Goal: Transaction & Acquisition: Obtain resource

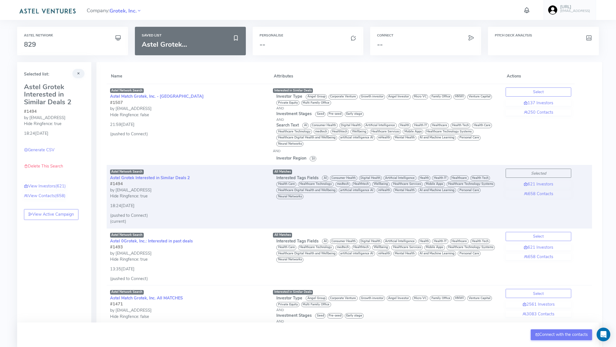
click at [573, 15] on link "[URL] [EMAIL_ADDRESS]" at bounding box center [570, 10] width 52 height 20
click at [561, 86] on link "Logout" at bounding box center [563, 89] width 71 height 10
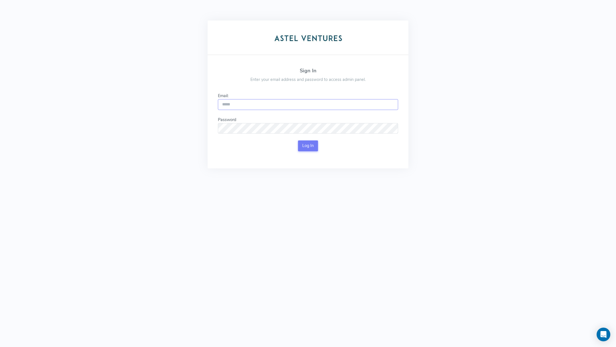
type input "**********"
click at [273, 98] on div "**********" at bounding box center [308, 101] width 180 height 17
click at [295, 143] on div "Log In" at bounding box center [308, 146] width 180 height 11
click at [306, 143] on button "Log In" at bounding box center [308, 146] width 20 height 11
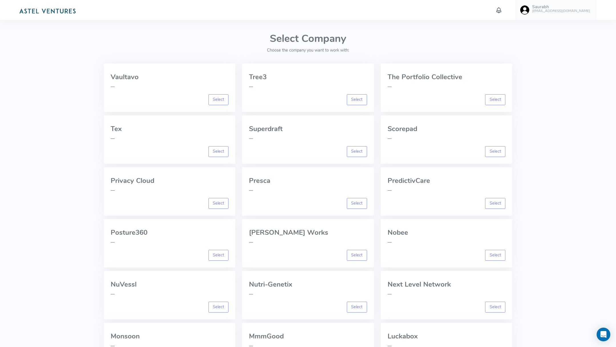
scroll to position [530, 0]
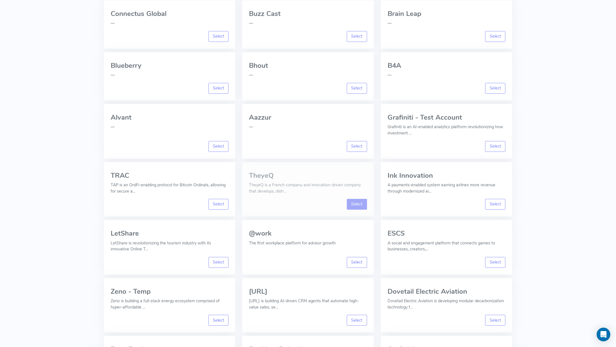
click at [357, 205] on link "Select" at bounding box center [357, 204] width 20 height 11
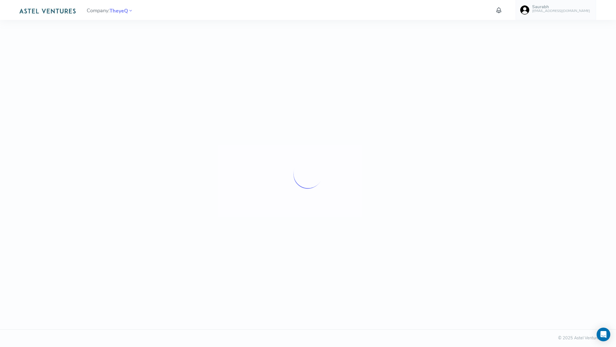
scroll to position [0, 0]
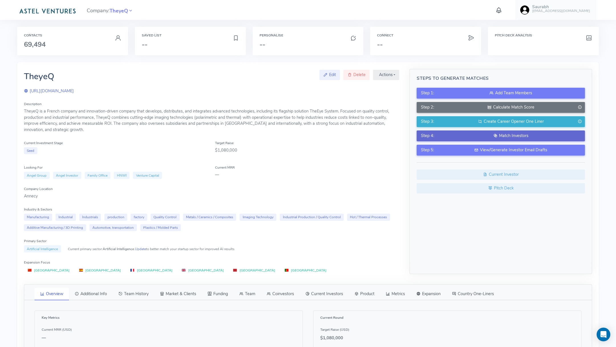
click at [485, 131] on button "Step 4: Match Investors" at bounding box center [501, 136] width 168 height 11
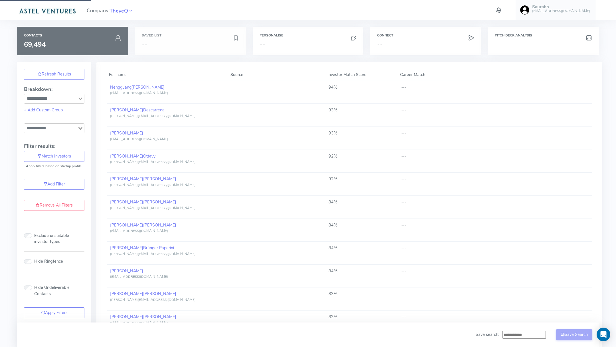
click at [204, 33] on div "Saved List --" at bounding box center [190, 41] width 111 height 29
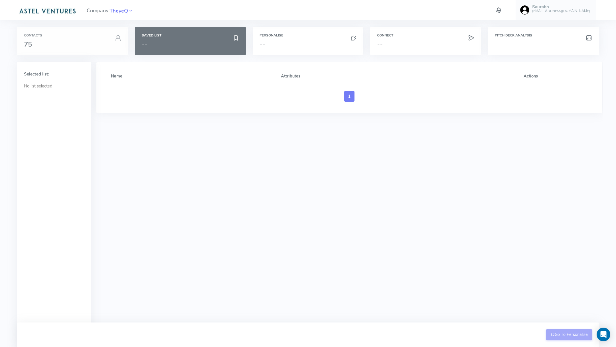
click at [77, 42] on h3 "75" at bounding box center [72, 44] width 97 height 7
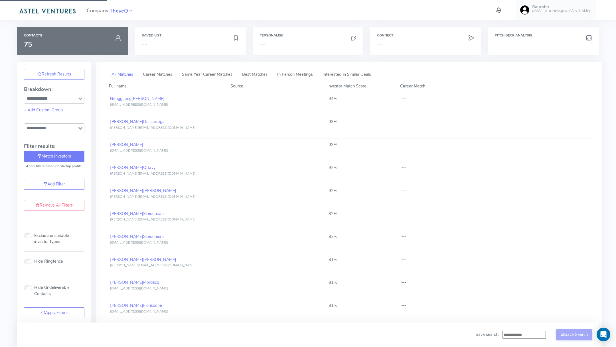
type input "**********"
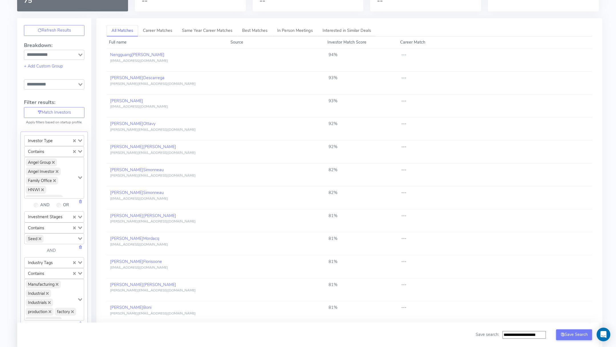
scroll to position [51, 0]
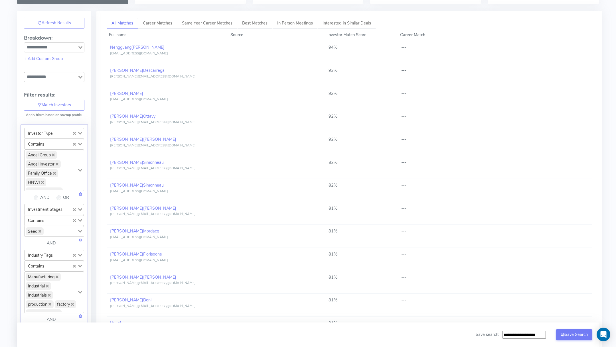
click at [60, 228] on input "Search for option" at bounding box center [60, 232] width 33 height 8
type input "***"
click at [45, 242] on li "Early stage" at bounding box center [54, 242] width 59 height 8
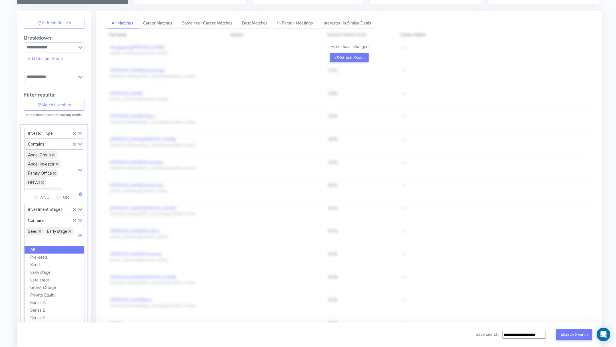
click at [52, 248] on li "All" at bounding box center [54, 250] width 59 height 8
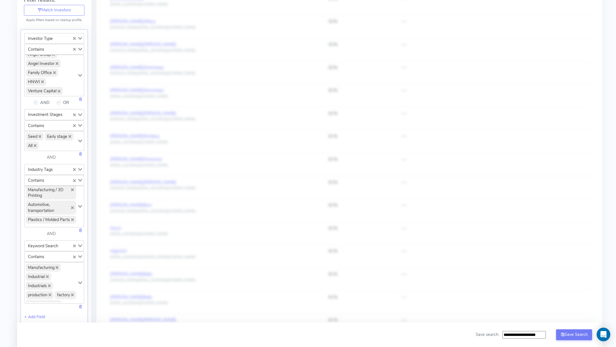
scroll to position [112, 0]
click at [47, 220] on input "Search for option" at bounding box center [51, 223] width 52 height 7
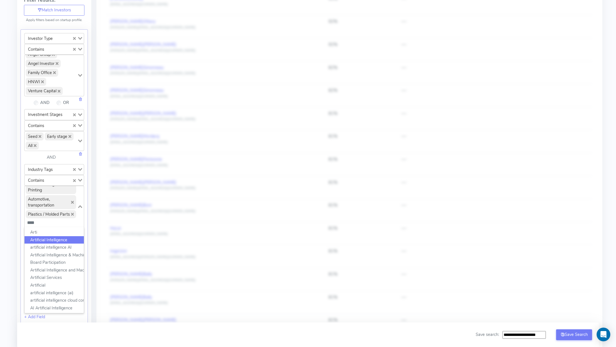
click at [42, 238] on li "Artificial Intelligence" at bounding box center [54, 240] width 59 height 8
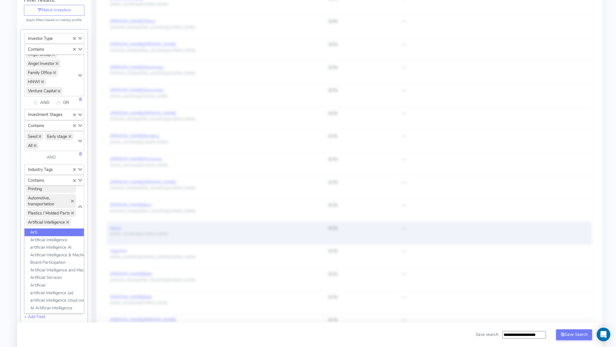
drag, startPoint x: 73, startPoint y: 221, endPoint x: 106, endPoint y: 238, distance: 38.0
click at [106, 238] on div "Critical Email Warmup Notice Critical - You need to make sure you are warming u…" at bounding box center [308, 351] width 582 height 871
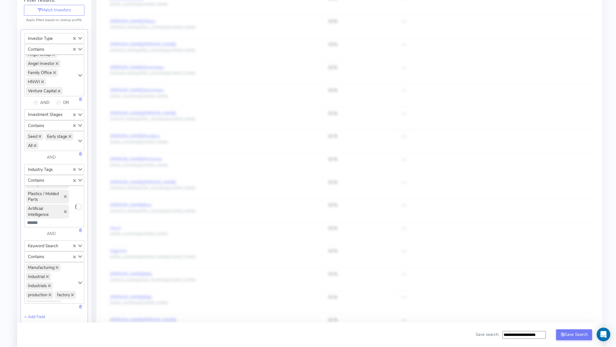
scroll to position [113, 0]
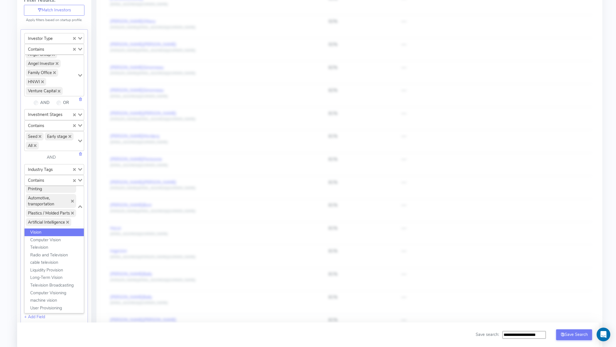
click at [45, 231] on li "Vision" at bounding box center [54, 233] width 59 height 8
click at [45, 236] on li "Computer Vision" at bounding box center [54, 240] width 59 height 8
click at [60, 300] on li "machine vision" at bounding box center [54, 301] width 59 height 8
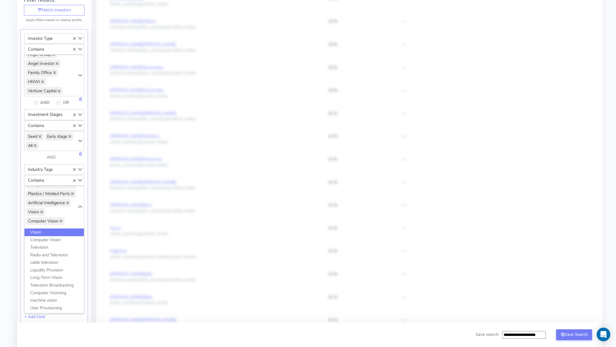
type input "******"
click at [70, 218] on div "Manufacturing Industrial Industrials production factory Quality Control Metals …" at bounding box center [51, 206] width 53 height 40
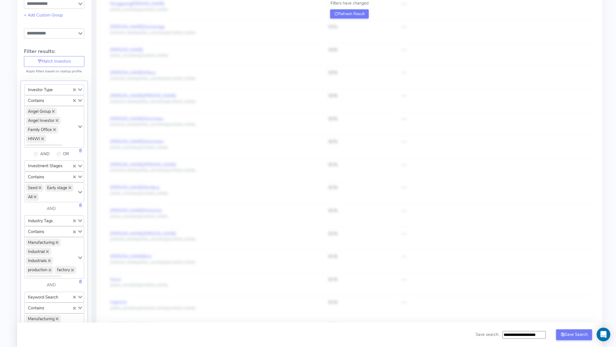
scroll to position [0, 0]
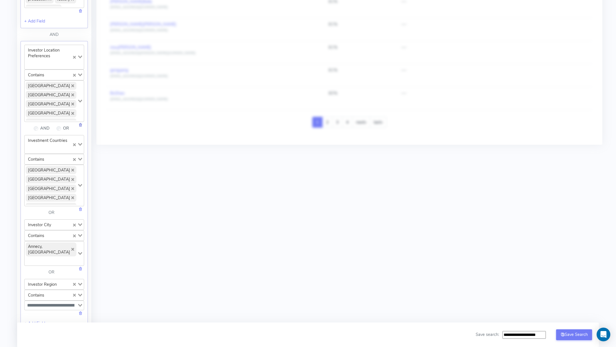
click at [80, 122] on link at bounding box center [80, 125] width 4 height 6
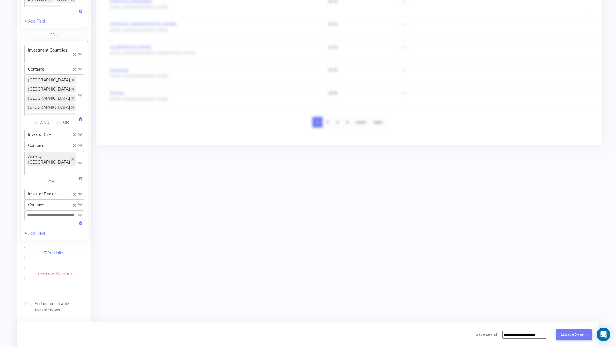
click at [81, 116] on link at bounding box center [80, 119] width 4 height 6
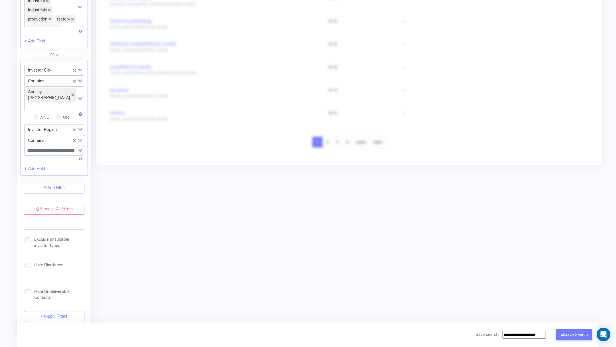
click at [80, 111] on link at bounding box center [80, 114] width 4 height 6
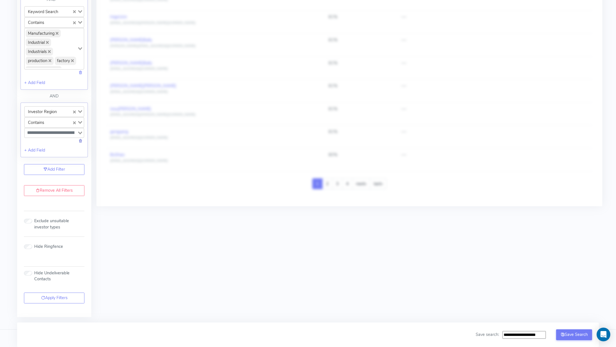
scroll to position [376, 0]
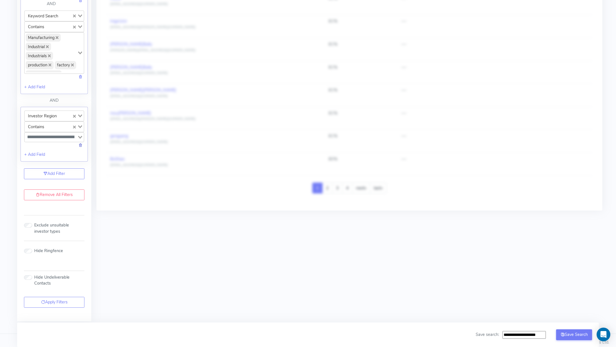
click at [81, 142] on link at bounding box center [80, 145] width 4 height 6
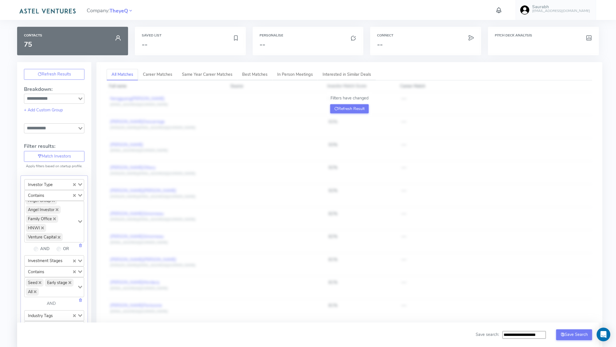
click at [63, 65] on div "Refresh Results Breakdown: Loading... + Add Custom Group Loading... Filter resu…" at bounding box center [54, 115] width 74 height 107
click at [62, 70] on button "Refresh Results" at bounding box center [54, 74] width 60 height 11
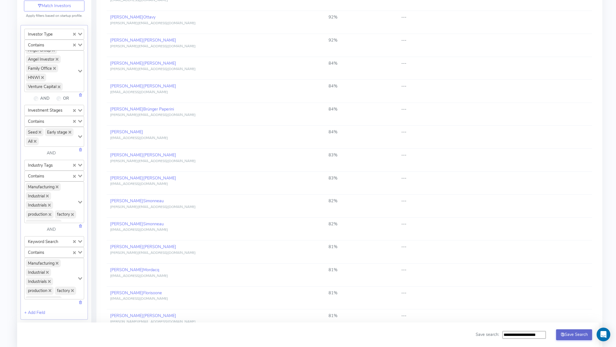
drag, startPoint x: 515, startPoint y: 337, endPoint x: 558, endPoint y: 337, distance: 42.8
click at [558, 337] on div "**********" at bounding box center [534, 335] width 116 height 11
type input "**********"
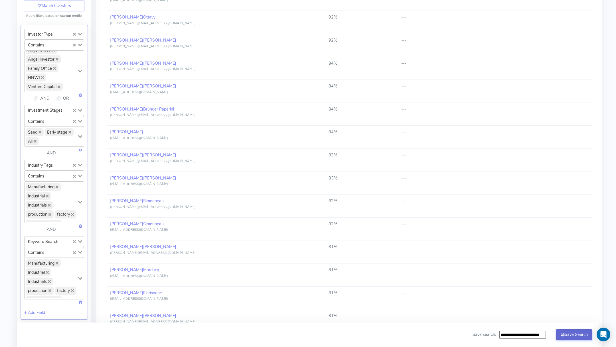
click at [583, 335] on button "Save Search" at bounding box center [574, 335] width 36 height 11
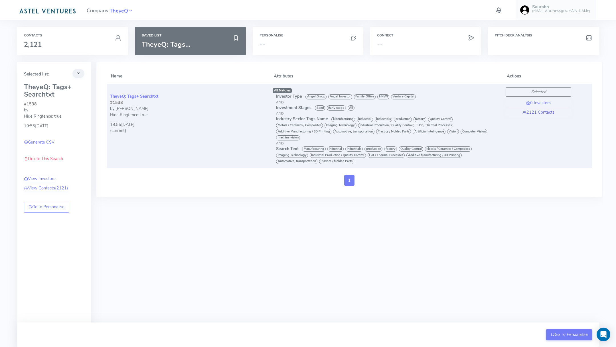
click at [537, 110] on link "2121 Contacts" at bounding box center [539, 113] width 66 height 6
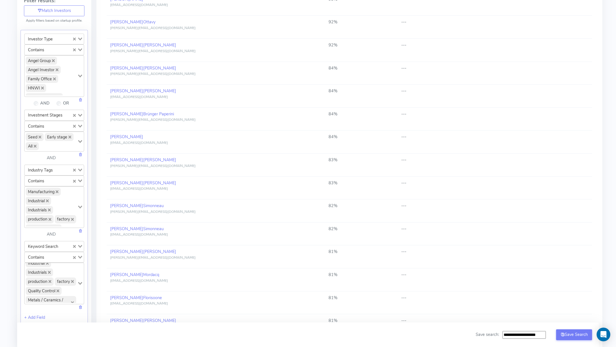
scroll to position [15, 0]
click at [80, 305] on link at bounding box center [80, 308] width 4 height 6
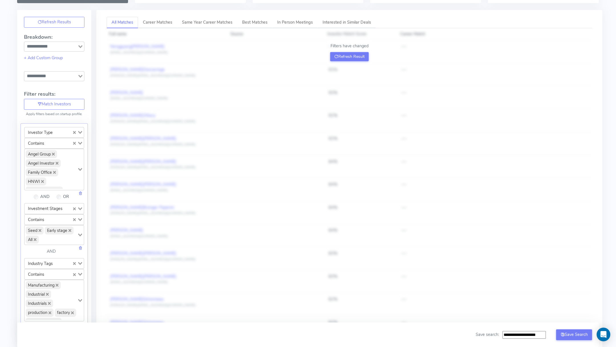
scroll to position [0, 0]
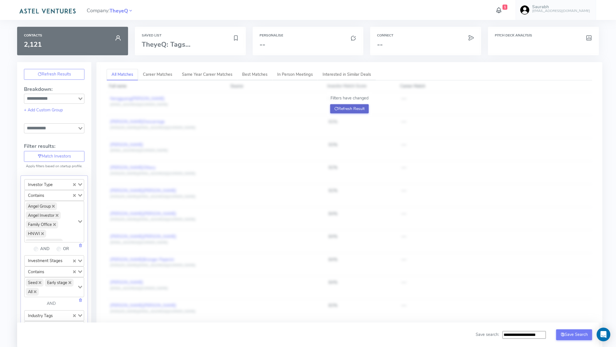
click at [364, 111] on button "Refresh Result" at bounding box center [349, 108] width 38 height 9
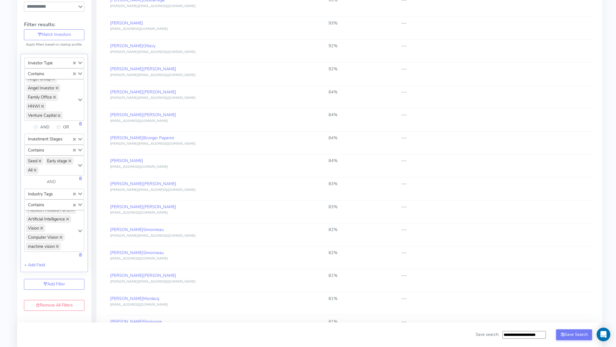
scroll to position [122, 0]
drag, startPoint x: 516, startPoint y: 337, endPoint x: 586, endPoint y: 336, distance: 70.4
click at [586, 336] on div "**********" at bounding box center [534, 335] width 116 height 11
type input "**********"
click at [567, 336] on button "Save Search" at bounding box center [574, 335] width 36 height 11
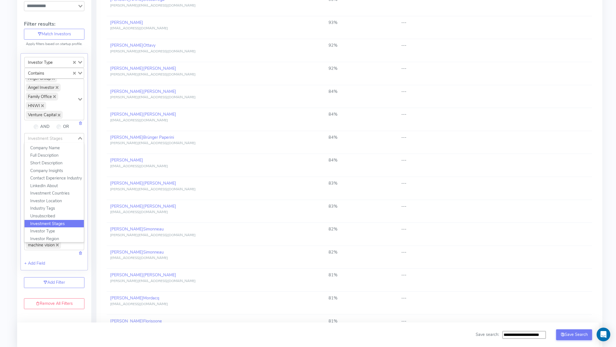
click at [60, 138] on div "Investment Stages" at bounding box center [51, 137] width 53 height 8
type input "**"
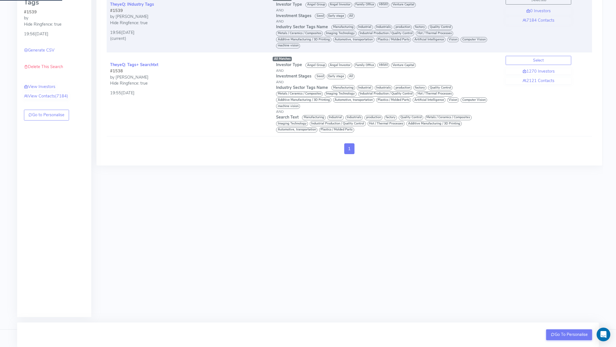
scroll to position [92, 0]
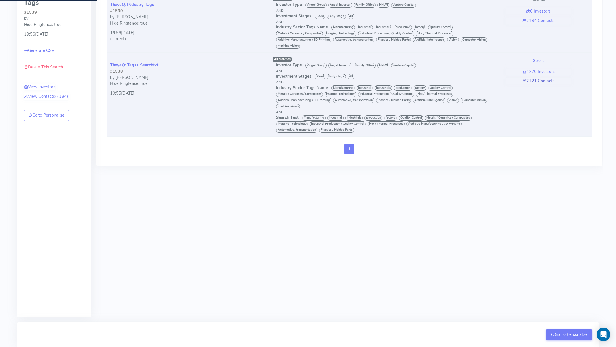
click at [542, 79] on link "2121 Contacts" at bounding box center [539, 81] width 66 height 6
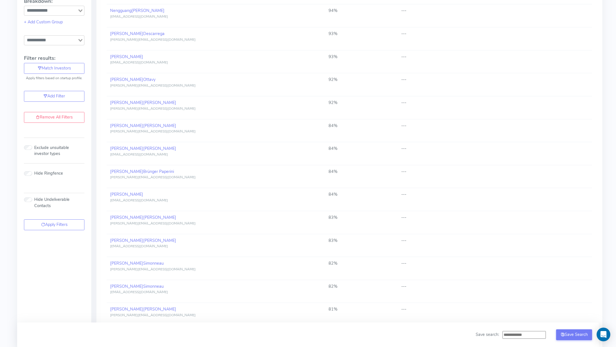
scroll to position [90, 0]
type input "**********"
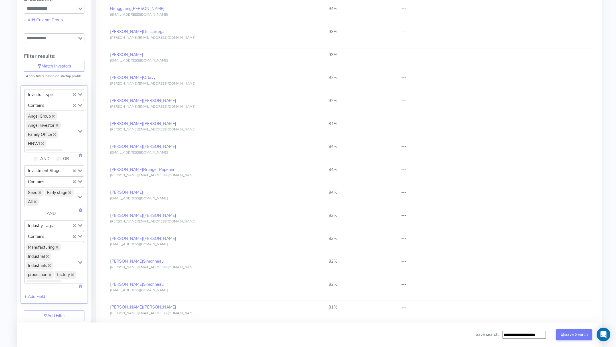
scroll to position [159, 0]
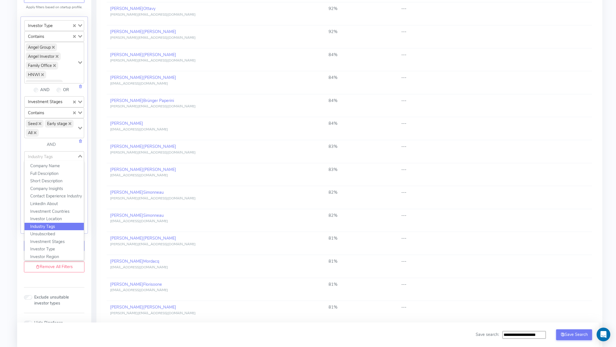
click at [63, 157] on input "Search for option" at bounding box center [51, 156] width 52 height 7
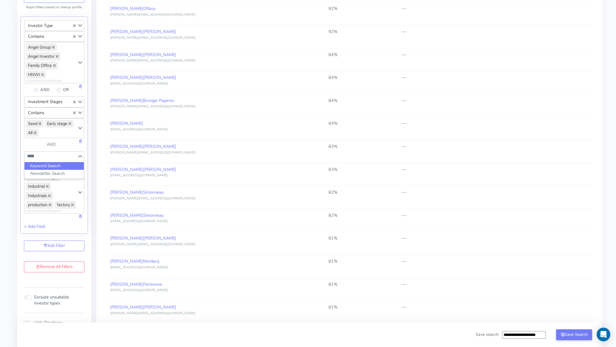
click at [62, 163] on li "Keyword Search" at bounding box center [54, 166] width 59 height 8
type input "****"
click at [89, 161] on div "Investor Type Loading... Contains Loading... Angel Group Angel Investor Family …" at bounding box center [54, 202] width 74 height 385
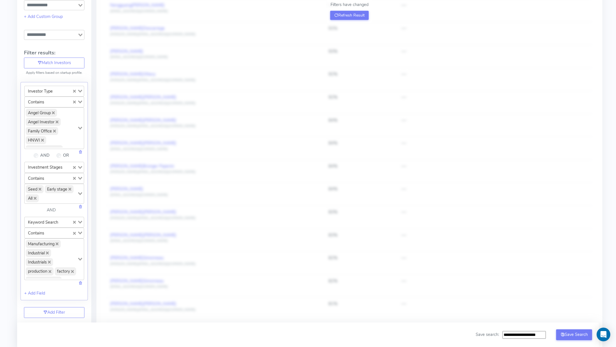
scroll to position [0, 0]
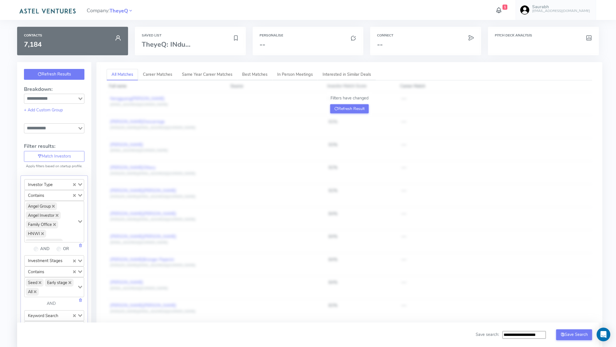
click at [76, 78] on button "Refresh Results" at bounding box center [54, 74] width 60 height 11
drag, startPoint x: 516, startPoint y: 334, endPoint x: 590, endPoint y: 334, distance: 73.6
click at [590, 334] on div "**********" at bounding box center [534, 335] width 116 height 11
type input "**********"
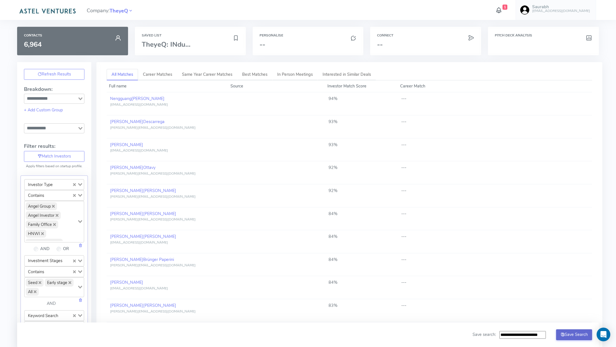
scroll to position [0, 0]
click at [581, 339] on button "Save Search" at bounding box center [574, 335] width 36 height 11
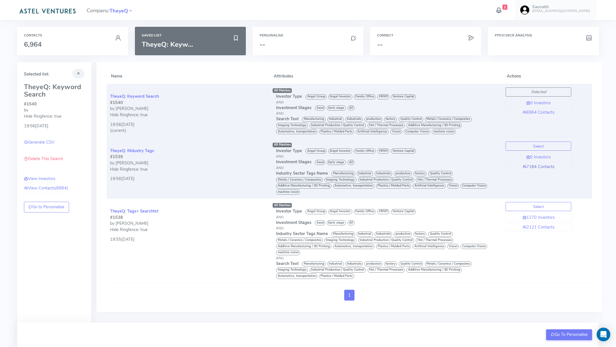
click at [540, 167] on link "7184 Contacts" at bounding box center [539, 167] width 66 height 6
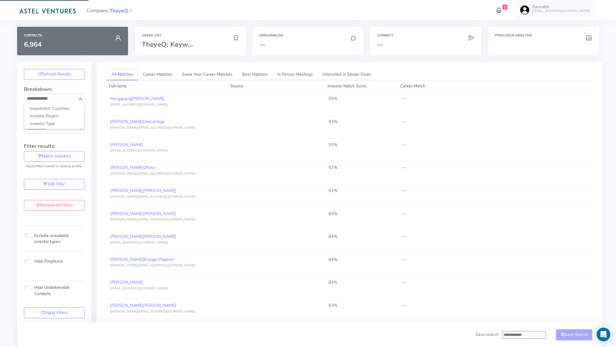
click at [48, 101] on input "Search for option" at bounding box center [51, 98] width 52 height 7
click at [17, 115] on div "Refresh Results Breakdown: Loading... Investment Countries Investor Region Inve…" at bounding box center [54, 115] width 74 height 107
click at [42, 128] on input "Search for option" at bounding box center [51, 128] width 52 height 7
click at [44, 136] on li "Tier 1 (> 75%)" at bounding box center [54, 139] width 60 height 8
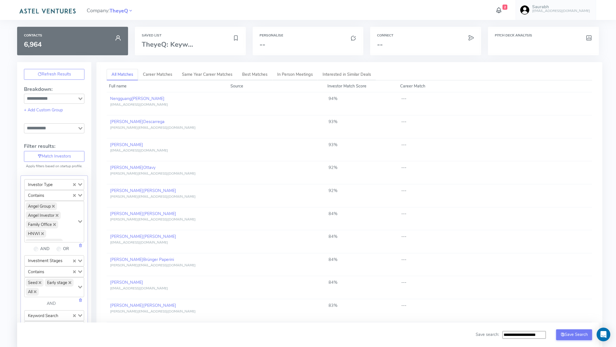
click at [70, 129] on input "Search for option" at bounding box center [51, 128] width 52 height 7
click at [69, 137] on li "Tier 1 (> 75%)" at bounding box center [54, 139] width 60 height 8
click at [366, 109] on button "Refresh Result" at bounding box center [349, 108] width 38 height 9
click at [69, 129] on input "Search for option" at bounding box center [51, 128] width 52 height 7
click at [63, 142] on li "Tier 2 (60-75%)" at bounding box center [54, 146] width 60 height 8
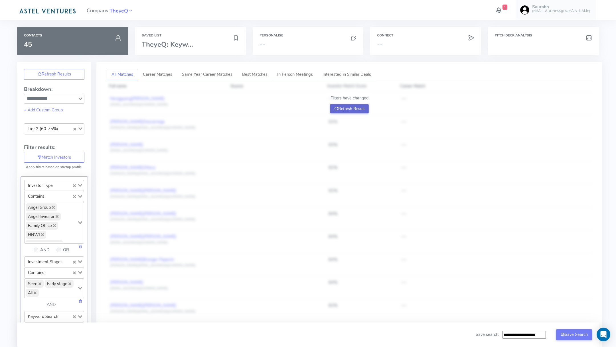
click at [341, 107] on button "Refresh Result" at bounding box center [349, 108] width 38 height 9
drag, startPoint x: 516, startPoint y: 334, endPoint x: 605, endPoint y: 335, distance: 89.0
click at [605, 335] on body "Company: TheyeQ 1 Saurabh [EMAIL_ADDRESS][DOMAIN_NAME] Account Email Accounts F…" at bounding box center [308, 313] width 616 height 626
type input "**********"
click at [581, 335] on button "Save Search" at bounding box center [574, 335] width 36 height 11
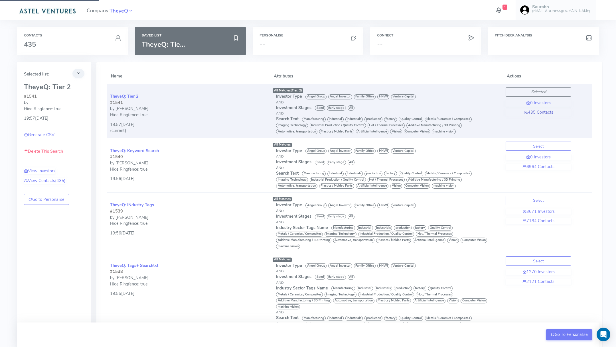
click at [540, 113] on link "435 Contacts" at bounding box center [539, 113] width 66 height 6
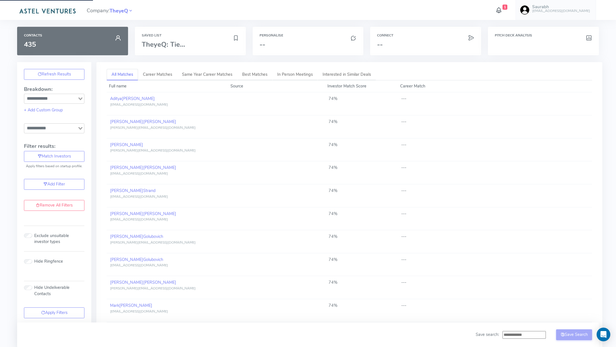
click at [65, 126] on input "Search for option" at bounding box center [51, 128] width 52 height 7
click at [64, 135] on li "Tier 1 (> 75%)" at bounding box center [54, 139] width 60 height 8
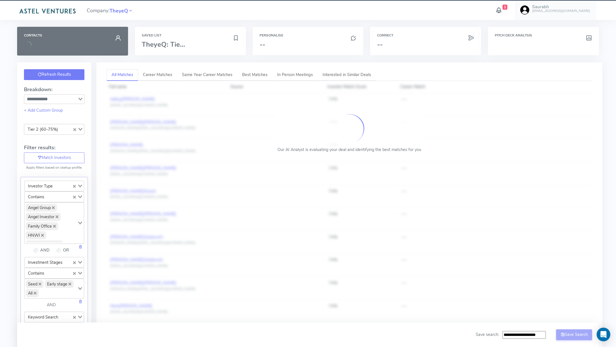
click at [64, 78] on button "Refresh Results" at bounding box center [54, 74] width 60 height 11
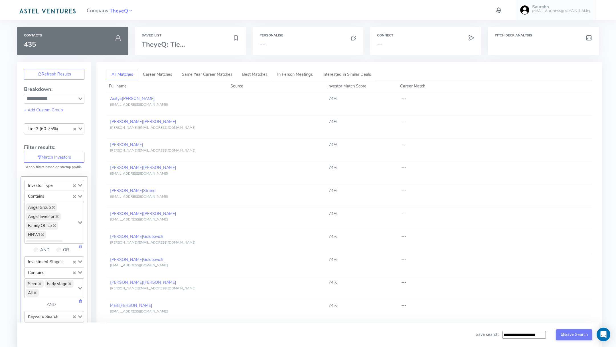
click at [61, 133] on div "Refresh Results Breakdown: Loading... + Add Custom Group Tier 2 (60-75%) Loadin…" at bounding box center [54, 116] width 74 height 108
click at [55, 138] on li "Tier 1 (> 75%)" at bounding box center [54, 139] width 60 height 8
click at [58, 71] on button "Refresh Results" at bounding box center [54, 74] width 60 height 11
drag, startPoint x: 516, startPoint y: 335, endPoint x: 597, endPoint y: 335, distance: 81.6
click at [597, 335] on body "Company: TheyeQ Saurabh [EMAIL_ADDRESS][DOMAIN_NAME] Account Email Accounts Fee…" at bounding box center [308, 313] width 616 height 626
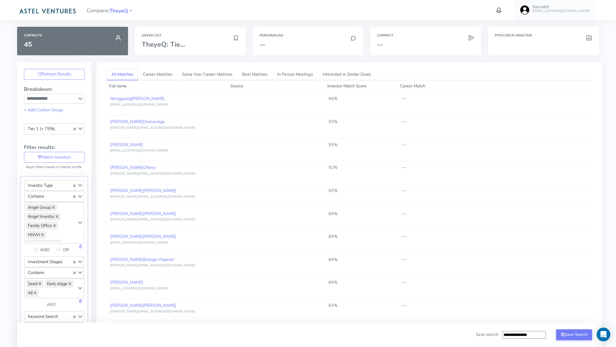
click at [521, 333] on input "**********" at bounding box center [523, 335] width 43 height 8
type input "**********"
click at [562, 339] on button "Save Search" at bounding box center [574, 335] width 36 height 11
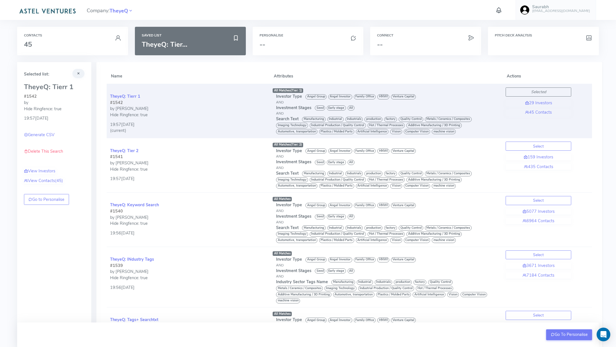
click at [539, 108] on div "Selected 29 Investors 45 Contacts" at bounding box center [539, 102] width 66 height 28
click at [539, 110] on link "45 Contacts" at bounding box center [539, 113] width 66 height 6
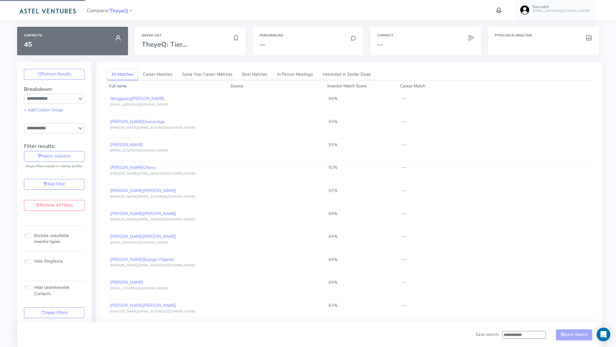
click at [56, 129] on input "Search for option" at bounding box center [51, 128] width 52 height 7
click at [44, 151] on li "Tier 3 (< 60%)" at bounding box center [54, 154] width 60 height 8
type input "**********"
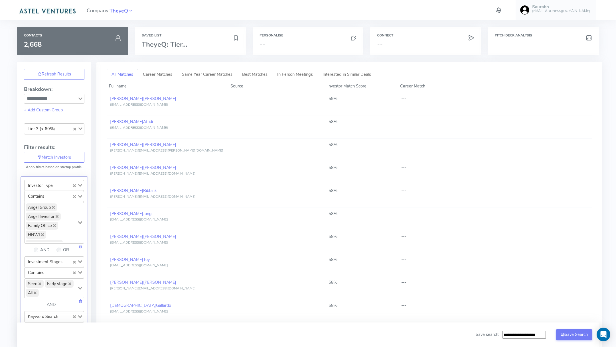
click at [74, 129] on icon "Clear Selected" at bounding box center [74, 129] width 3 height 3
click at [349, 110] on button "Refresh Result" at bounding box center [349, 108] width 38 height 9
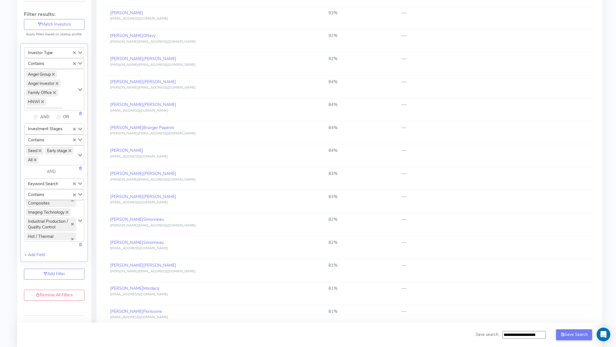
scroll to position [141, 0]
click at [62, 182] on input "Search for option" at bounding box center [66, 184] width 11 height 8
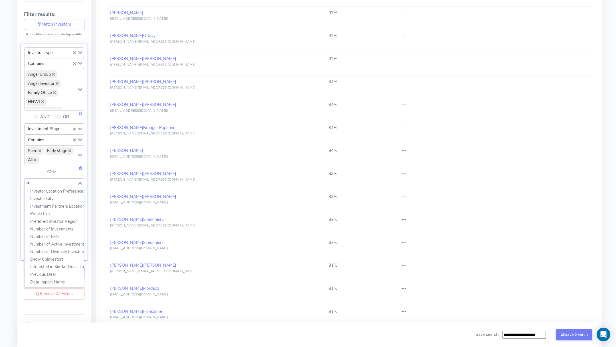
scroll to position [0, 0]
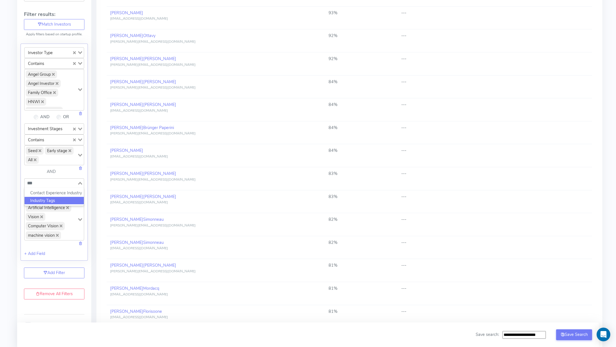
click at [57, 197] on li "Industry Tags" at bounding box center [54, 201] width 59 height 8
type input "***"
click at [92, 182] on div "All Matches Career Matches Same Year Career Matches Best Matches In Person Meet…" at bounding box center [347, 204] width 512 height 549
click at [43, 269] on link "Add Filter" at bounding box center [54, 274] width 60 height 11
click at [47, 281] on input "Search for option" at bounding box center [51, 283] width 52 height 7
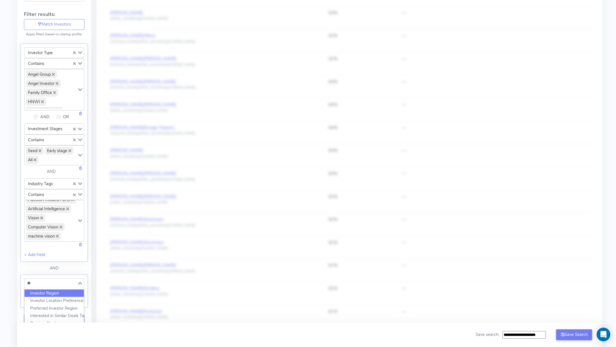
click at [49, 290] on li "Investor Region" at bounding box center [54, 294] width 59 height 8
type input "**"
click at [48, 303] on input "Search for option" at bounding box center [51, 305] width 52 height 7
type input "***"
click at [44, 311] on li "Europe" at bounding box center [54, 315] width 59 height 8
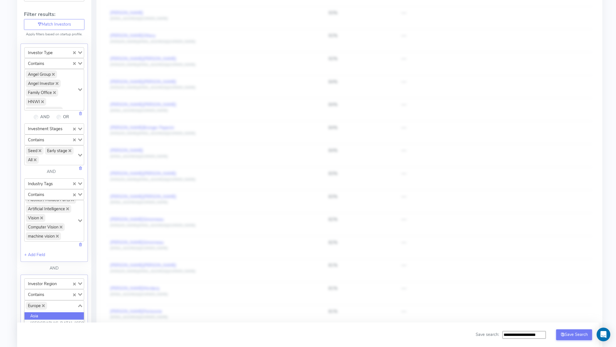
click at [90, 274] on div "Investor Type Loading... Contains Loading... Angel Group Angel Investor Family …" at bounding box center [54, 264] width 74 height 454
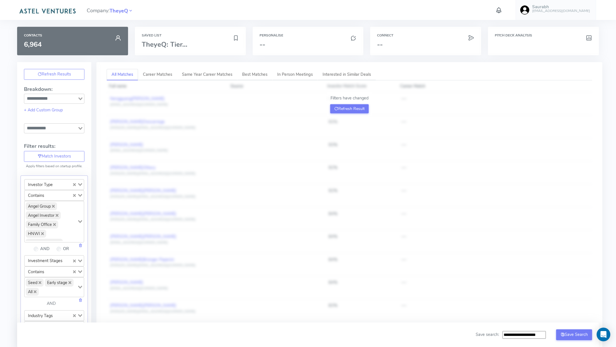
click at [350, 101] on p "Filters have changed" at bounding box center [349, 98] width 38 height 6
click at [350, 105] on button "Refresh Result" at bounding box center [349, 108] width 38 height 9
drag, startPoint x: 516, startPoint y: 336, endPoint x: 585, endPoint y: 340, distance: 68.5
click at [585, 340] on div "**********" at bounding box center [534, 335] width 116 height 11
type input "**********"
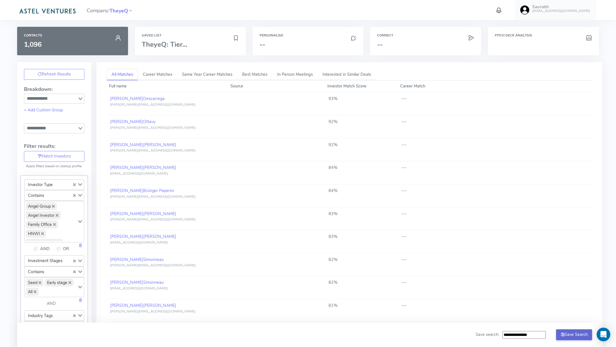
click at [579, 331] on button "Save Search" at bounding box center [574, 335] width 36 height 11
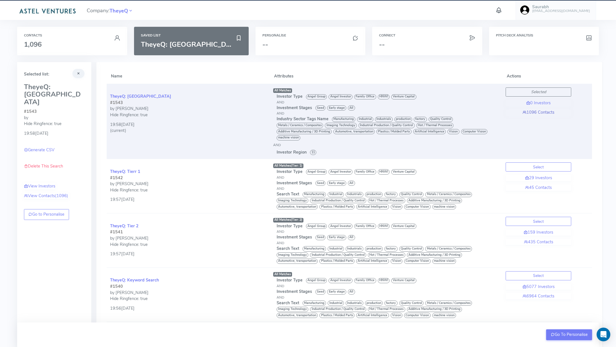
click at [543, 110] on link "1096 Contacts" at bounding box center [539, 113] width 66 height 6
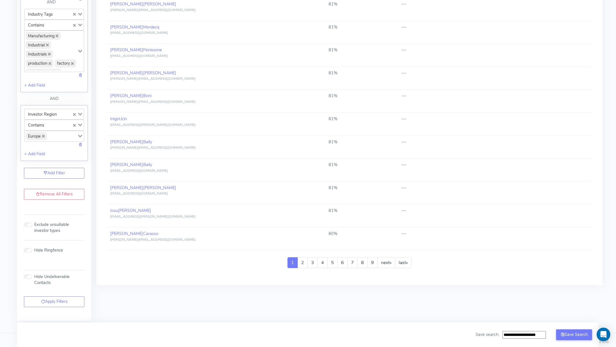
click at [43, 135] on icon "Deselect Europe" at bounding box center [43, 136] width 3 height 3
click at [47, 134] on input "Search for option" at bounding box center [51, 137] width 52 height 7
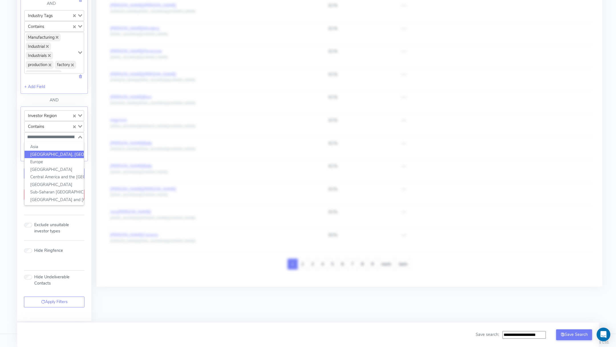
click at [51, 151] on li "[GEOGRAPHIC_DATA], [GEOGRAPHIC_DATA], and [GEOGRAPHIC_DATA]" at bounding box center [54, 155] width 59 height 8
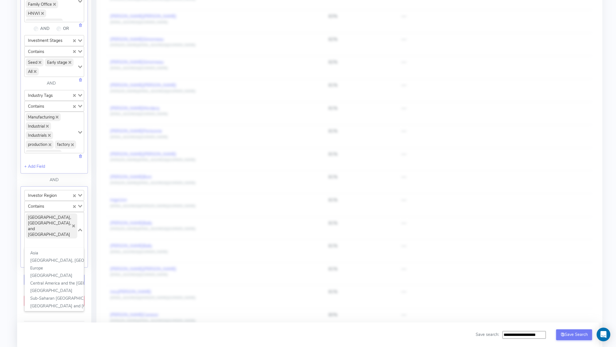
scroll to position [0, 0]
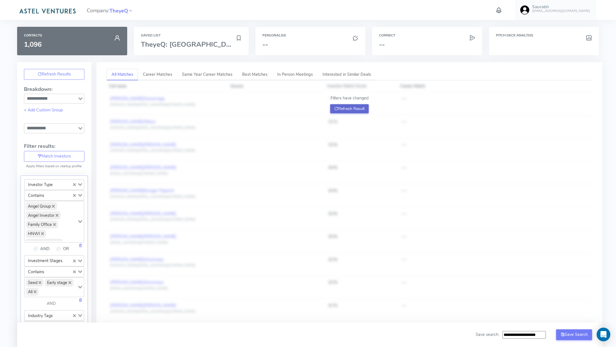
click at [354, 109] on button "Refresh Result" at bounding box center [349, 108] width 38 height 9
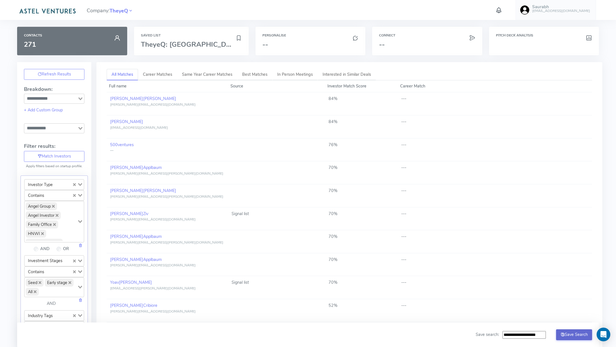
drag, startPoint x: 518, startPoint y: 335, endPoint x: 579, endPoint y: 335, distance: 61.0
click at [579, 335] on div "**********" at bounding box center [534, 335] width 116 height 11
type input "**********"
click at [570, 338] on button "Save Search" at bounding box center [574, 335] width 36 height 11
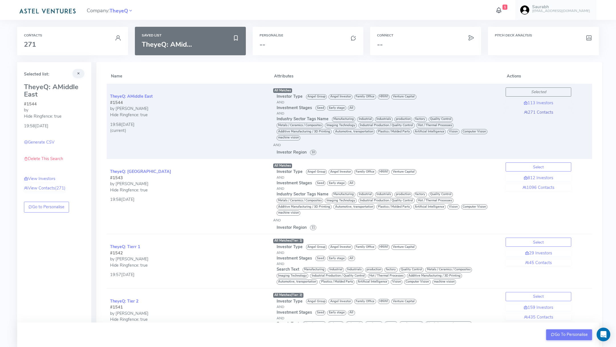
click at [546, 112] on link "271 Contacts" at bounding box center [539, 113] width 66 height 6
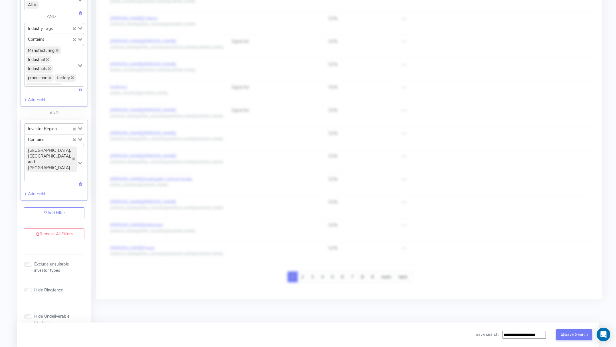
scroll to position [287, 0]
click at [72, 158] on icon "Deselect Middle East, North Africa, and Greater Arabia" at bounding box center [73, 159] width 3 height 3
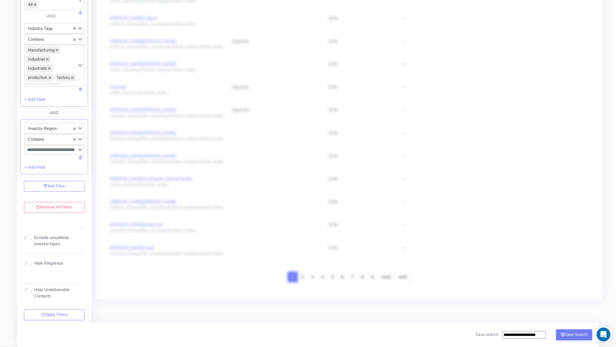
click at [58, 152] on div "Investor Region Loading... Contains Loading... Loading..." at bounding box center [54, 142] width 60 height 38
click at [59, 149] on input "Search for option" at bounding box center [51, 150] width 52 height 7
click at [58, 158] on li "Asia" at bounding box center [54, 160] width 59 height 8
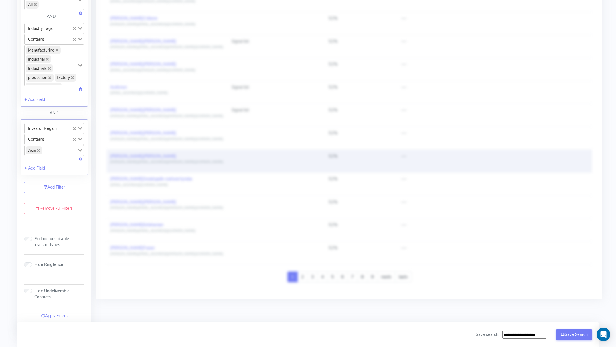
click at [275, 163] on td at bounding box center [276, 161] width 97 height 23
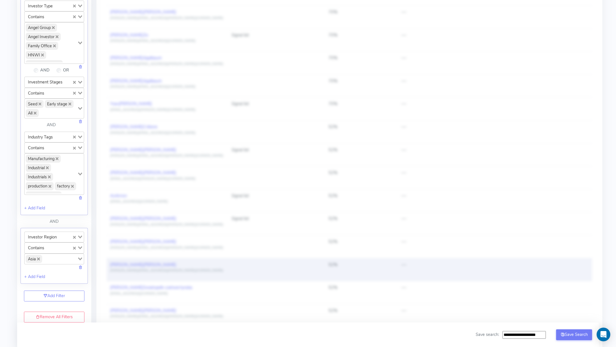
scroll to position [0, 0]
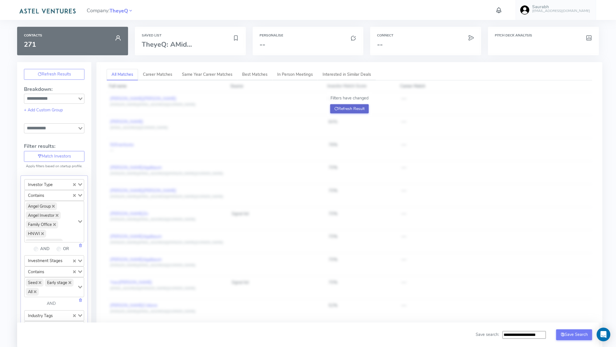
click at [359, 111] on button "Refresh Result" at bounding box center [349, 108] width 38 height 9
drag, startPoint x: 518, startPoint y: 335, endPoint x: 616, endPoint y: 342, distance: 97.5
click at [616, 342] on div "**********" at bounding box center [308, 335] width 616 height 25
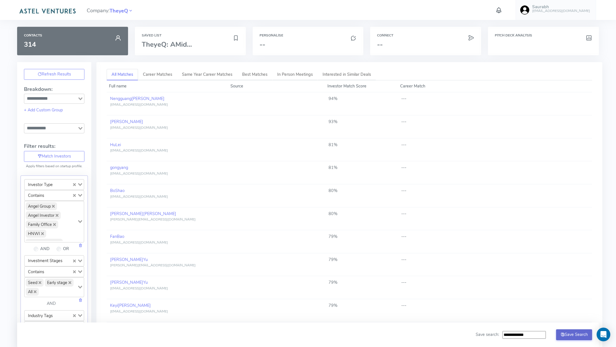
type input "**********"
click at [566, 336] on button "Save Search" at bounding box center [574, 335] width 36 height 11
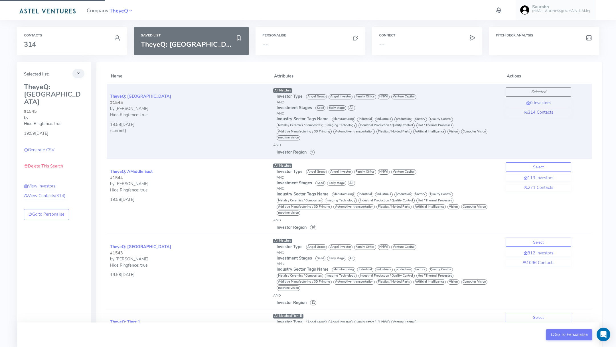
click at [538, 112] on link "314 Contacts" at bounding box center [539, 113] width 66 height 6
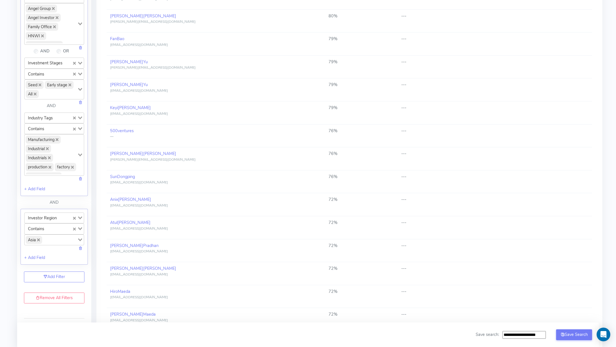
scroll to position [206, 0]
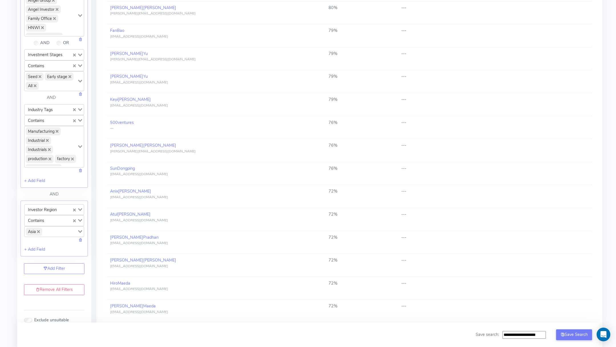
click at [39, 230] on icon "Deselect Asia" at bounding box center [38, 231] width 3 height 3
click at [42, 229] on input "Search for option" at bounding box center [51, 231] width 52 height 7
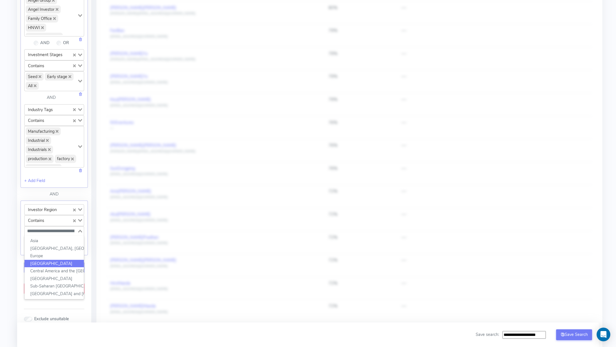
click at [48, 260] on li "[GEOGRAPHIC_DATA]" at bounding box center [54, 264] width 59 height 8
click at [98, 226] on div "All Matches Career Matches Same Year Career Matches Best Matches In Person Meet…" at bounding box center [349, 118] width 506 height 525
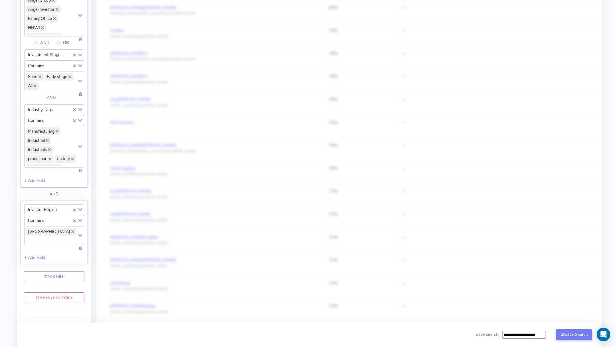
scroll to position [0, 0]
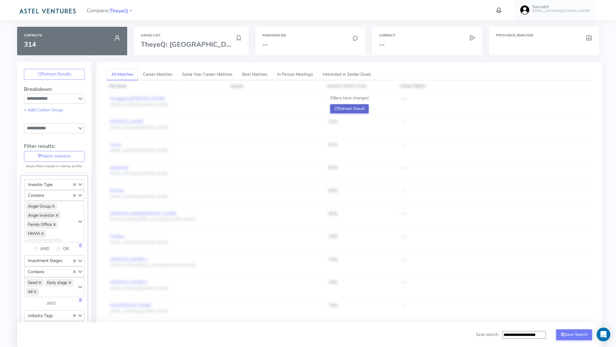
click at [354, 112] on button "Refresh Result" at bounding box center [349, 108] width 38 height 9
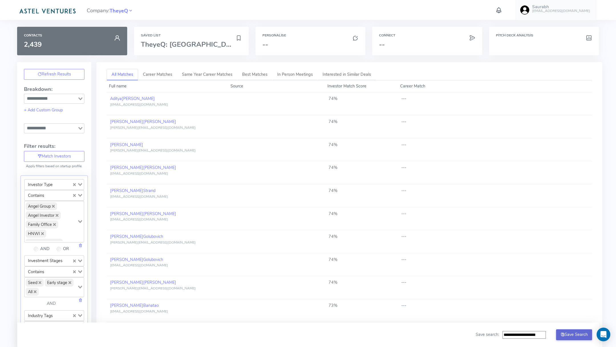
drag, startPoint x: 517, startPoint y: 335, endPoint x: 589, endPoint y: 338, distance: 71.6
click at [589, 338] on div "**********" at bounding box center [534, 335] width 116 height 11
type input "**********"
click at [582, 331] on button "Save Search" at bounding box center [574, 335] width 36 height 11
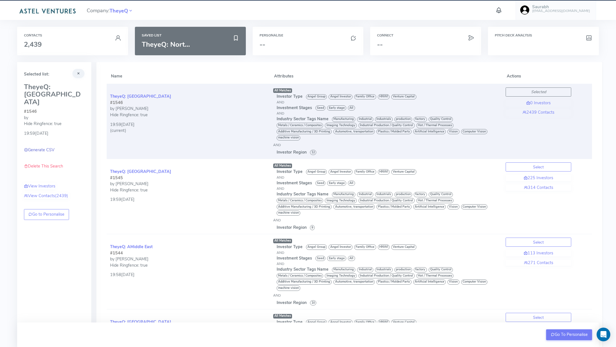
click at [49, 147] on link "Generate CSV" at bounding box center [39, 150] width 31 height 6
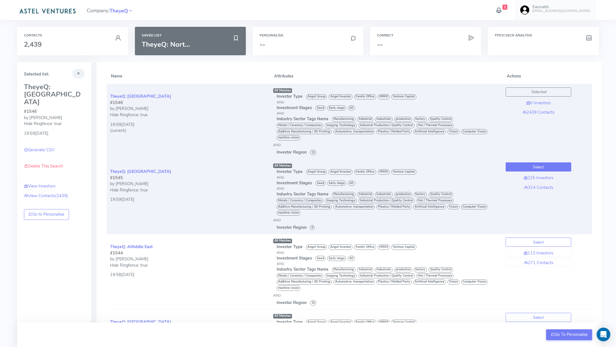
click at [534, 167] on button "Select" at bounding box center [539, 167] width 66 height 9
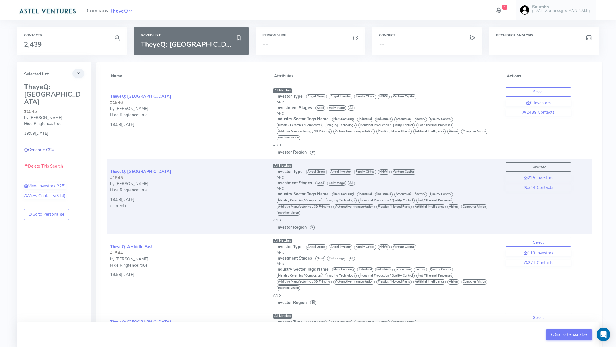
click at [44, 147] on link "Generate CSV" at bounding box center [39, 150] width 31 height 6
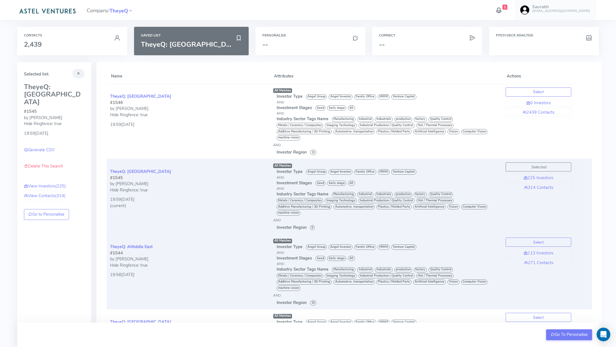
click at [542, 237] on td "Select 113 Investors 271 Contacts" at bounding box center [538, 271] width 72 height 75
click at [540, 241] on button "Select" at bounding box center [539, 242] width 66 height 9
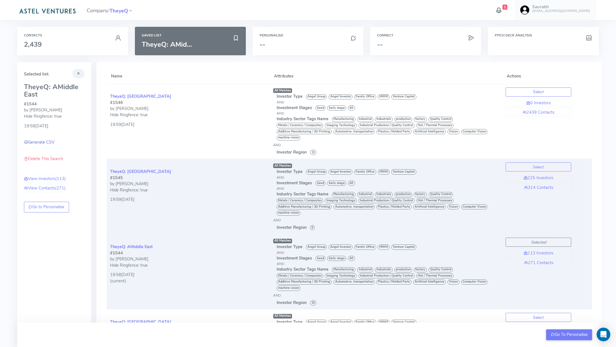
click at [35, 141] on link "Generate CSV" at bounding box center [39, 142] width 31 height 6
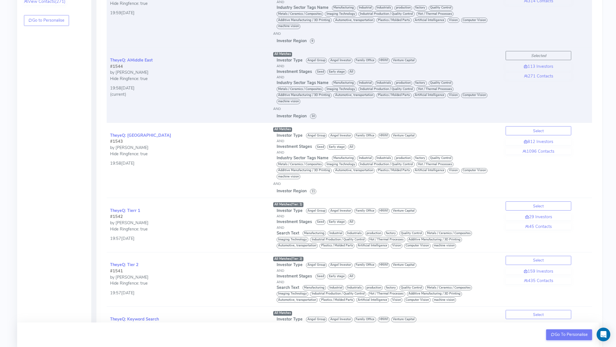
scroll to position [235, 0]
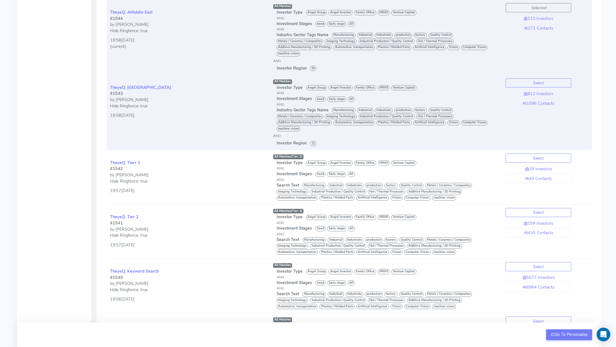
click at [543, 76] on td "Select 812 Investors 1096 Contacts" at bounding box center [538, 112] width 72 height 75
click at [543, 79] on button "Select" at bounding box center [539, 82] width 66 height 9
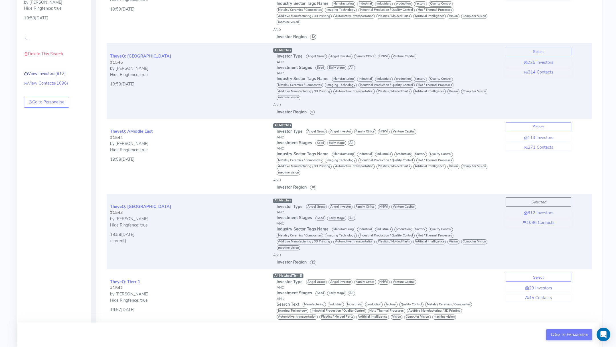
scroll to position [115, 0]
click at [538, 126] on button "Select" at bounding box center [539, 127] width 66 height 9
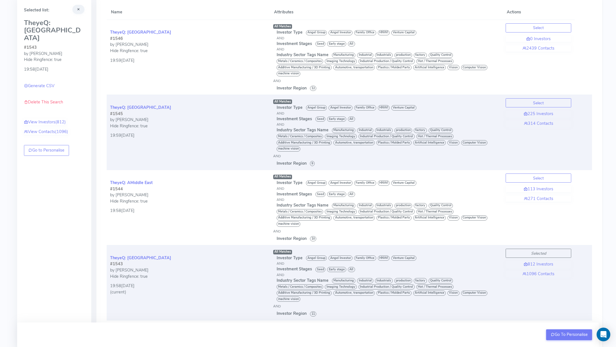
scroll to position [0, 0]
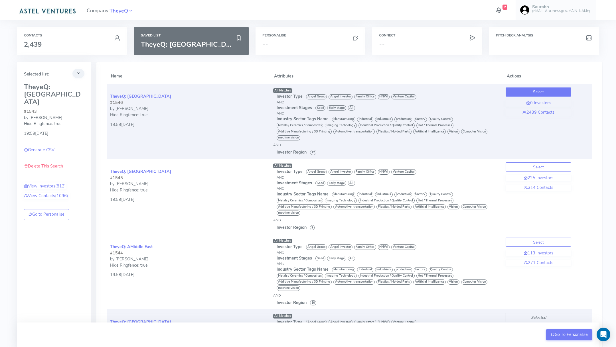
click at [539, 91] on button "Select" at bounding box center [539, 92] width 66 height 9
click at [502, 10] on icon at bounding box center [498, 10] width 7 height 10
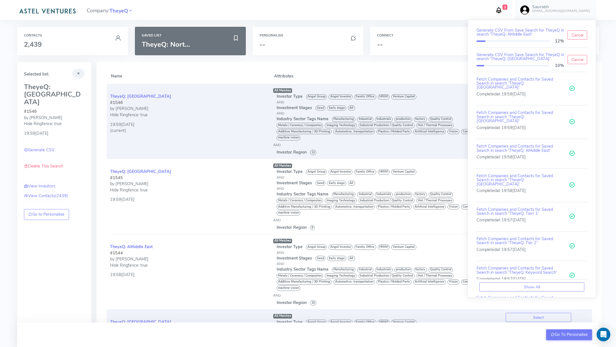
click at [502, 9] on icon at bounding box center [498, 10] width 7 height 10
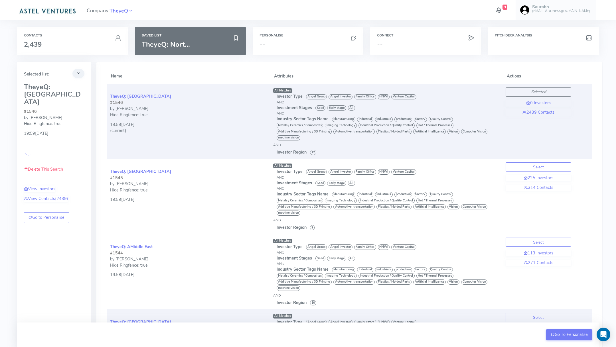
click at [502, 11] on icon at bounding box center [498, 10] width 7 height 10
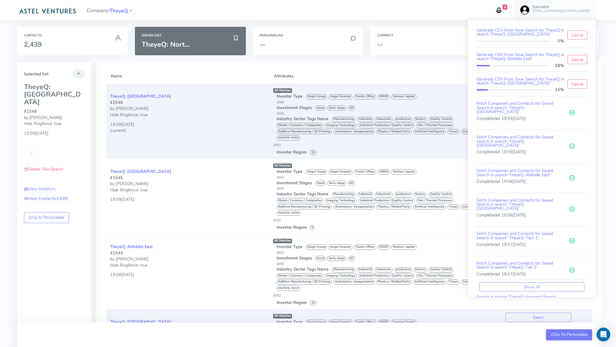
click at [437, 73] on th "Attributes" at bounding box center [386, 76] width 233 height 15
click at [502, 11] on icon at bounding box center [498, 10] width 7 height 10
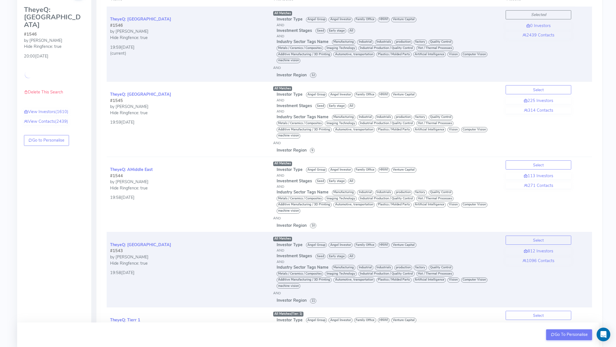
scroll to position [79, 0]
click at [550, 240] on button "Select" at bounding box center [539, 238] width 66 height 9
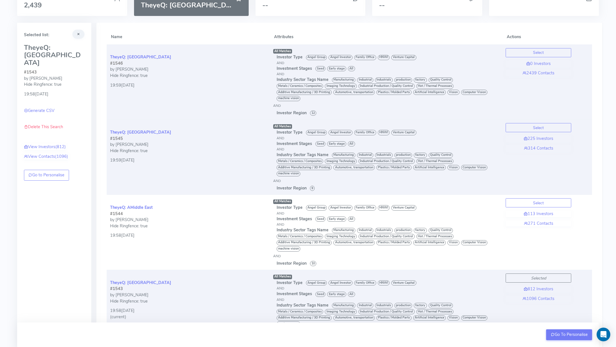
scroll to position [104, 0]
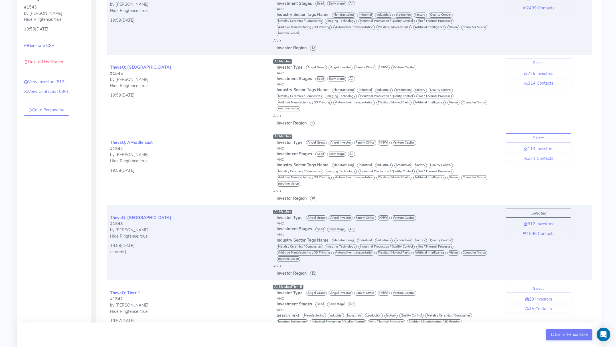
click at [48, 43] on link "Generate CSV" at bounding box center [39, 46] width 31 height 6
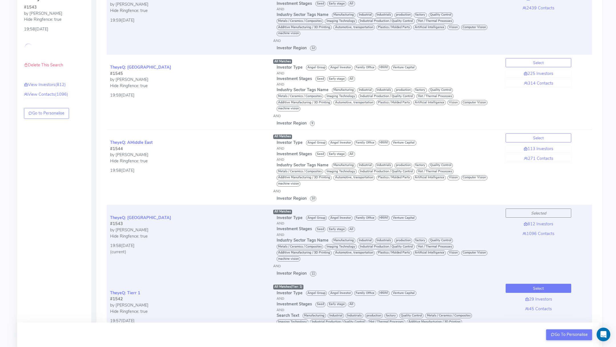
click at [537, 286] on button "Select" at bounding box center [539, 288] width 66 height 9
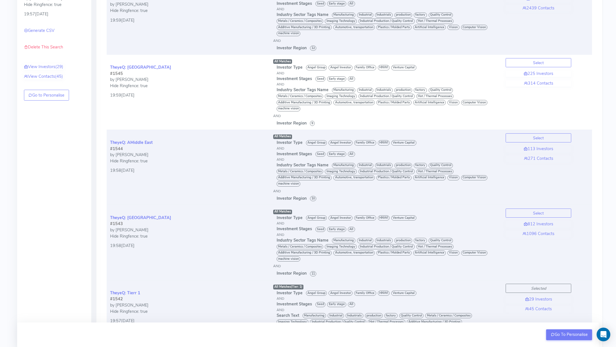
scroll to position [105, 0]
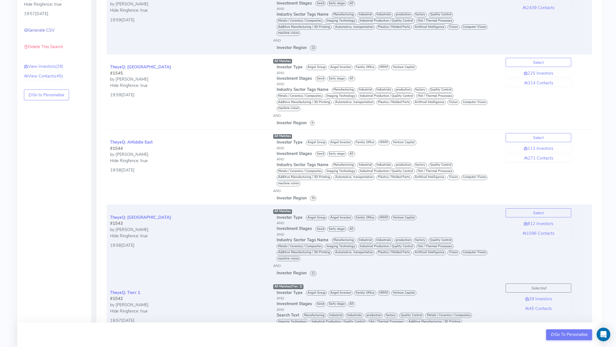
click at [42, 30] on link "Generate CSV" at bounding box center [39, 30] width 31 height 6
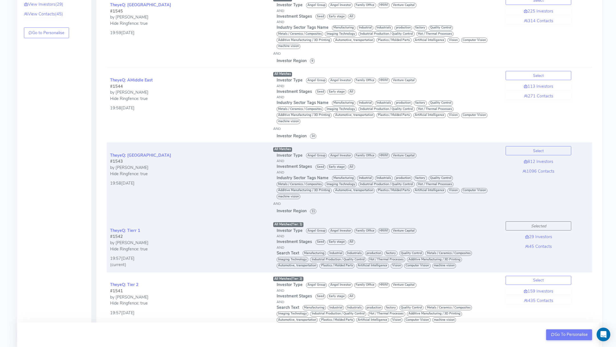
scroll to position [168, 0]
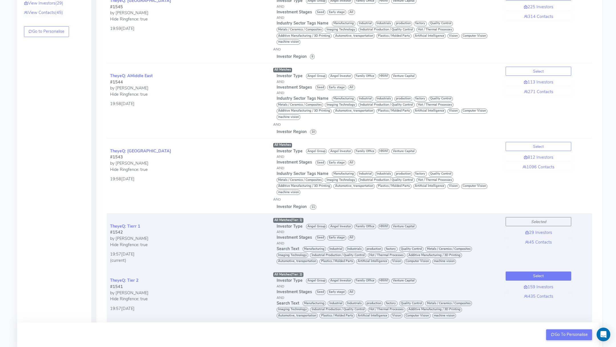
click at [548, 277] on button "Select" at bounding box center [539, 276] width 66 height 9
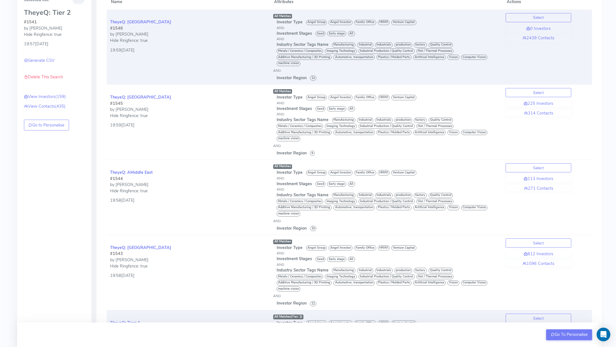
scroll to position [0, 0]
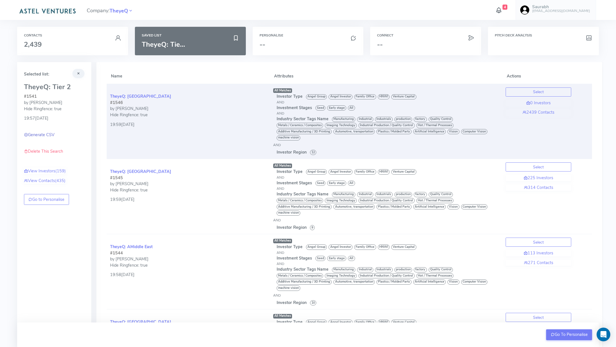
click at [39, 134] on link "Generate CSV" at bounding box center [39, 135] width 31 height 6
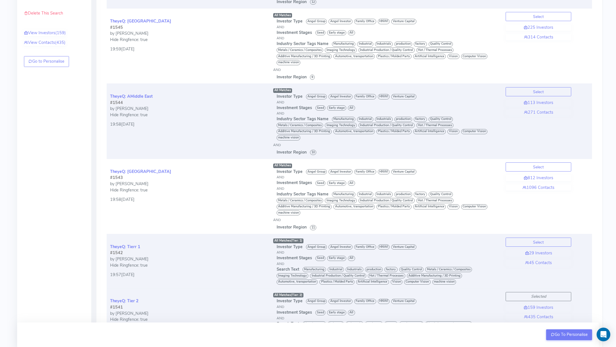
scroll to position [288, 0]
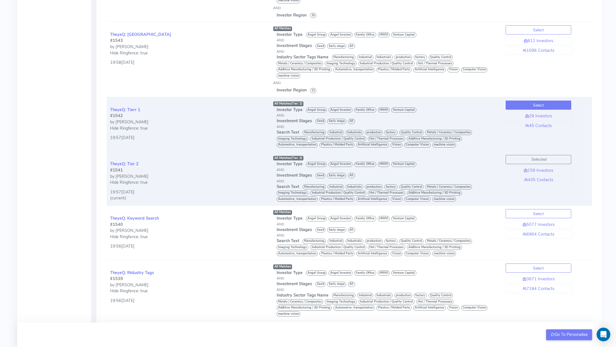
click at [555, 103] on button "Select" at bounding box center [539, 105] width 66 height 9
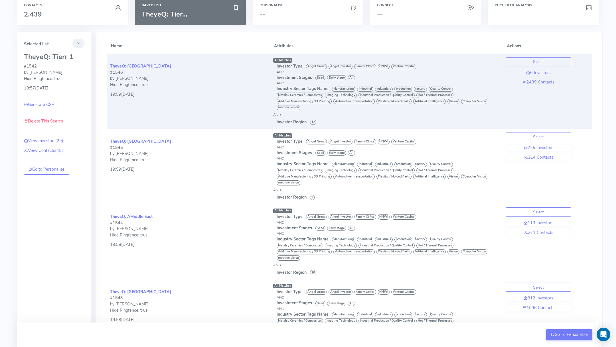
scroll to position [0, 0]
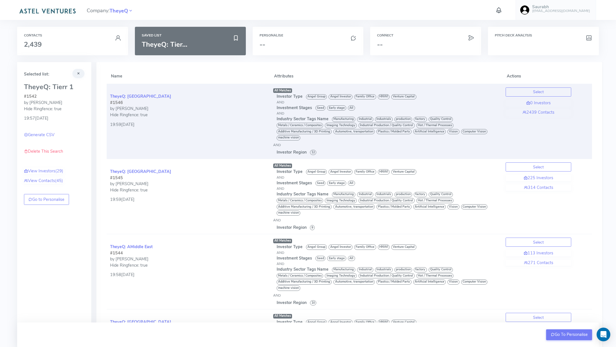
click at [502, 12] on icon at bounding box center [498, 10] width 7 height 10
